Goal: Task Accomplishment & Management: Complete application form

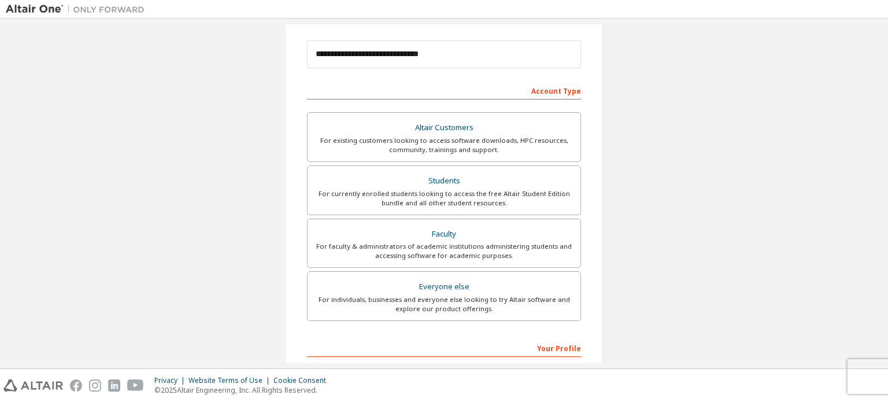
scroll to position [271, 0]
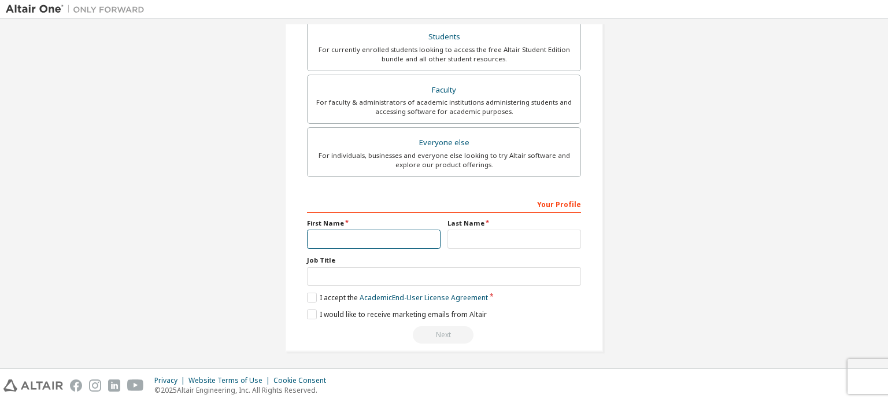
click at [344, 240] on input "text" at bounding box center [374, 238] width 134 height 19
type input "********"
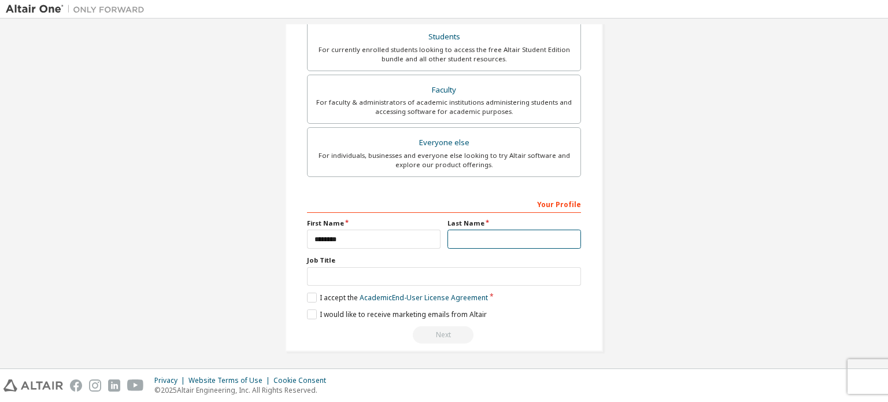
click at [451, 240] on input "text" at bounding box center [514, 238] width 134 height 19
type input "*"
type input "********"
click at [310, 296] on label "I accept the Academic End-User License Agreement" at bounding box center [397, 297] width 181 height 10
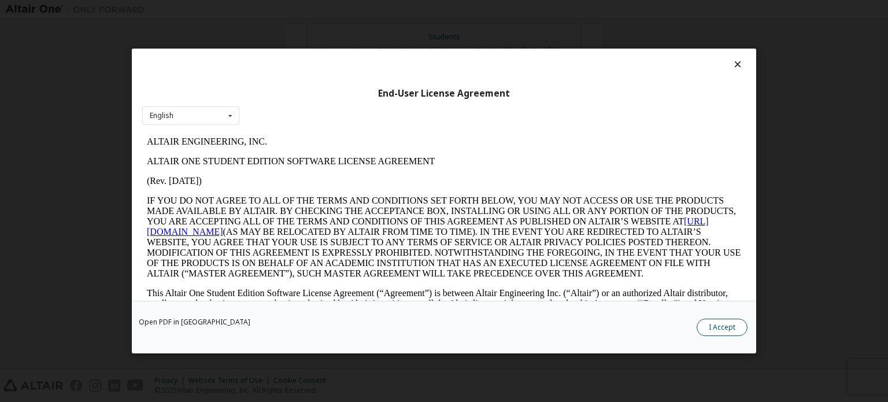
scroll to position [0, 0]
click at [707, 329] on button "I Accept" at bounding box center [721, 326] width 51 height 17
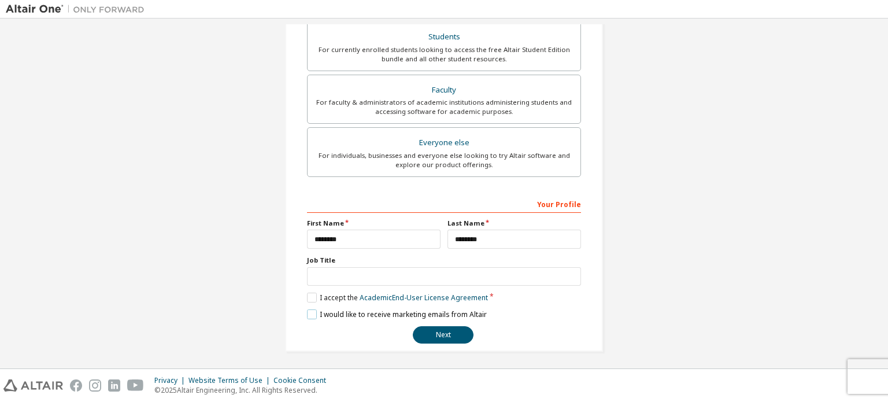
click at [310, 311] on label "I would like to receive marketing emails from Altair" at bounding box center [397, 314] width 180 height 10
click at [430, 331] on button "Next" at bounding box center [443, 334] width 61 height 17
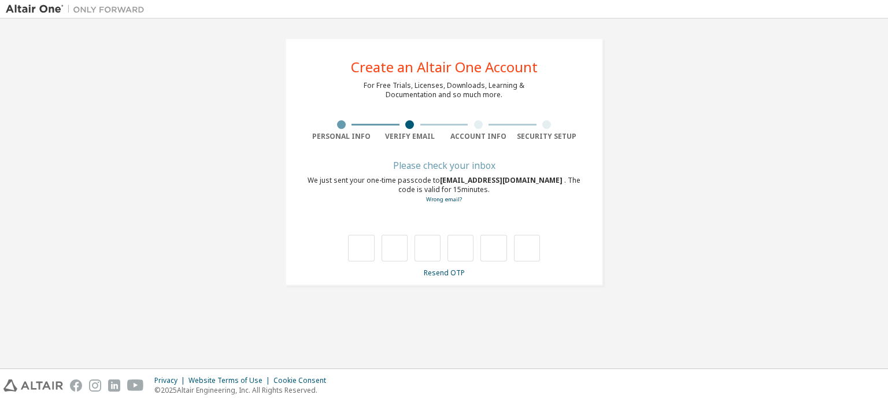
type input "*"
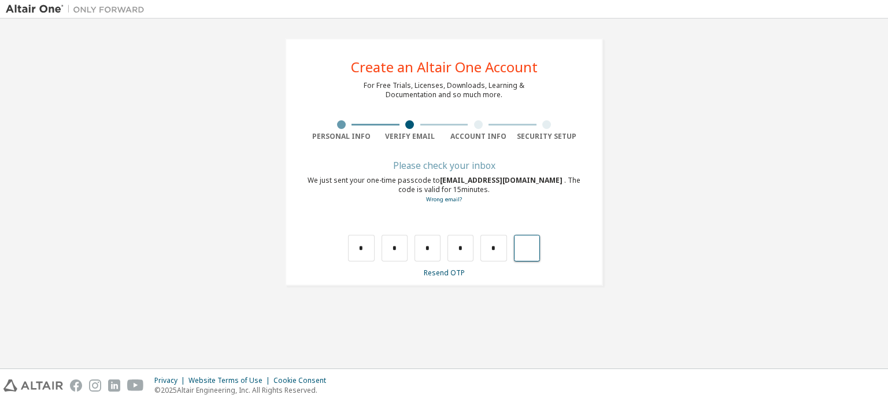
type input "*"
